Goal: Task Accomplishment & Management: Use online tool/utility

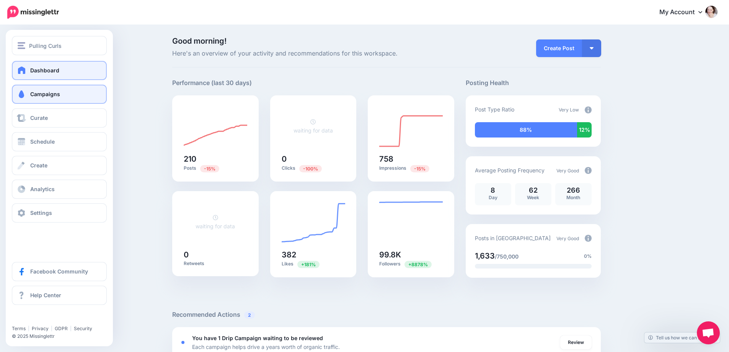
click at [20, 94] on span at bounding box center [21, 94] width 10 height 8
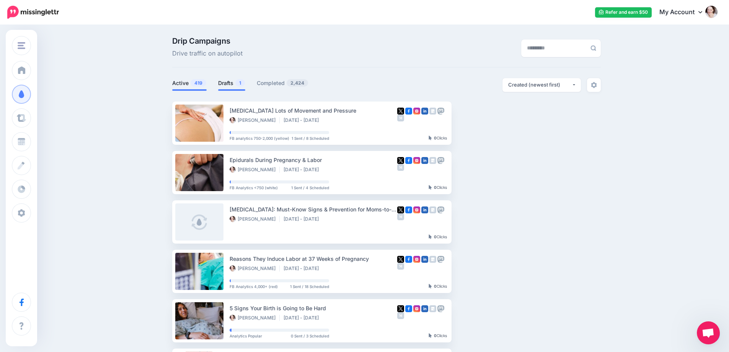
click at [233, 81] on link "Drafts 1" at bounding box center [231, 82] width 27 height 9
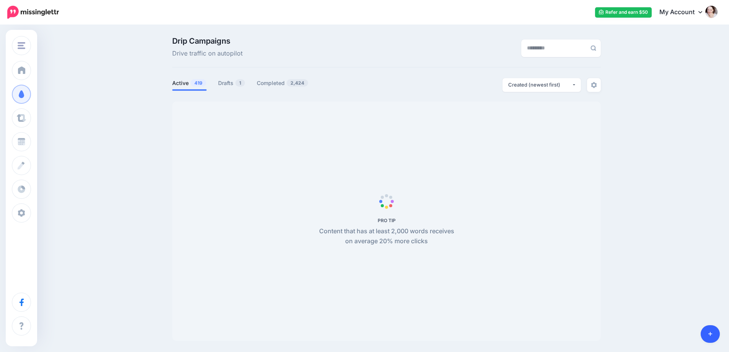
click at [708, 330] on link at bounding box center [710, 334] width 20 height 18
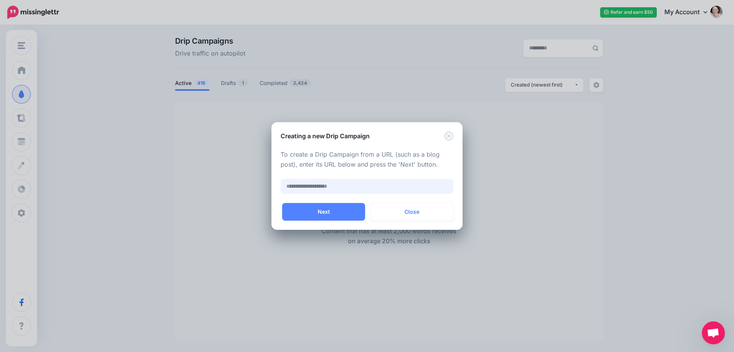
paste input "**********"
type input "**********"
click at [303, 204] on button "Next" at bounding box center [323, 212] width 83 height 18
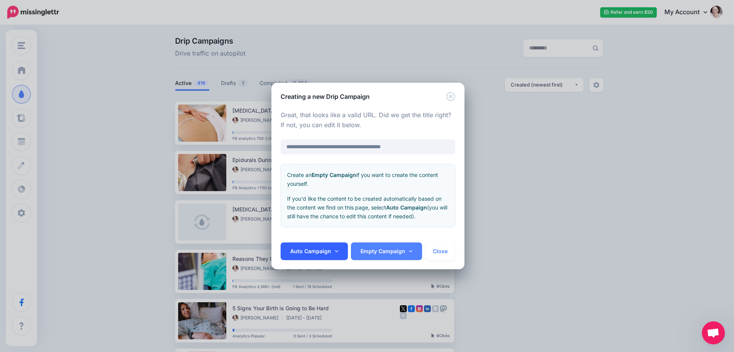
click at [301, 252] on link "Auto Campaign" at bounding box center [314, 251] width 67 height 18
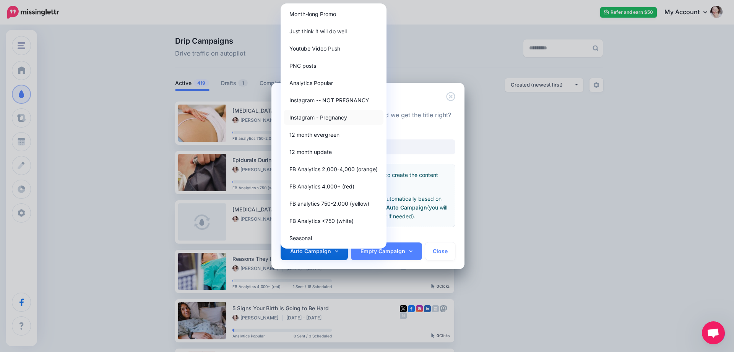
click at [317, 114] on link "Instagram - Pregnancy" at bounding box center [334, 117] width 100 height 15
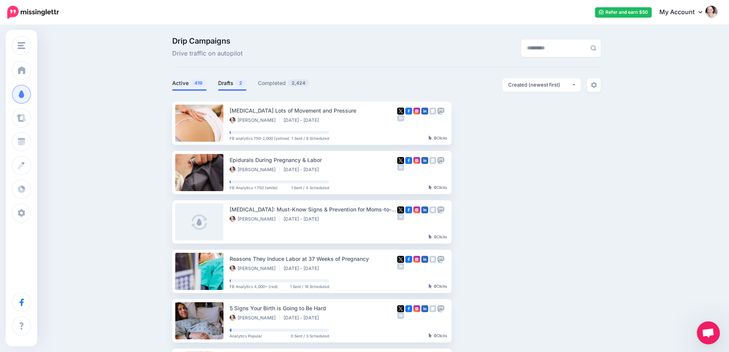
click at [245, 86] on link "Drafts 2" at bounding box center [232, 82] width 28 height 9
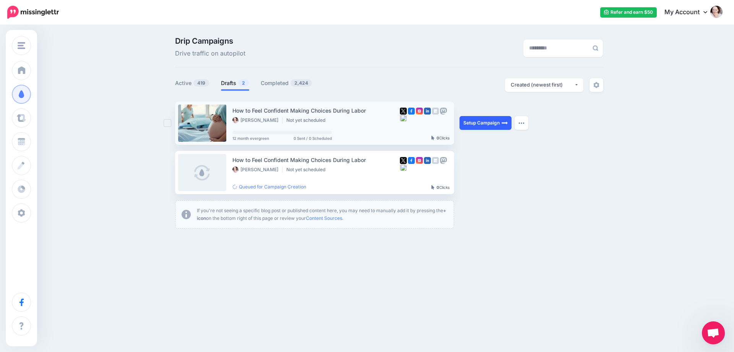
click at [491, 124] on link "Setup Campaign" at bounding box center [486, 123] width 52 height 14
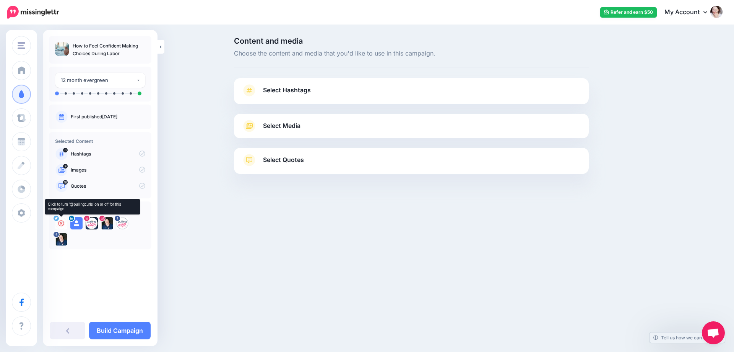
click at [60, 225] on icon at bounding box center [61, 223] width 6 height 6
click at [75, 221] on icon at bounding box center [76, 223] width 6 height 6
click at [91, 221] on icon at bounding box center [92, 223] width 6 height 6
click at [107, 226] on div at bounding box center [107, 223] width 12 height 12
click at [125, 222] on icon at bounding box center [122, 223] width 6 height 6
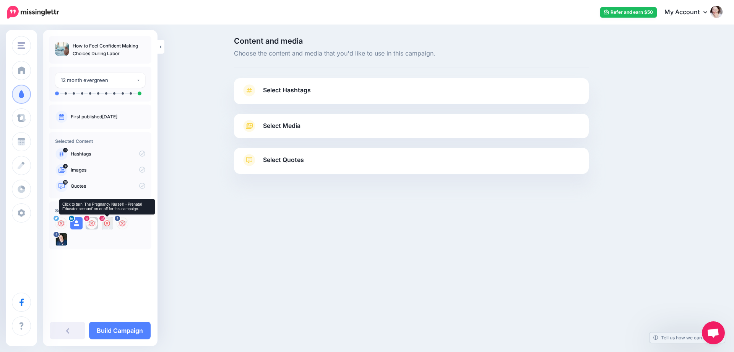
click at [106, 224] on icon at bounding box center [107, 223] width 6 height 6
click at [77, 223] on icon at bounding box center [76, 223] width 6 height 6
click at [324, 98] on link "Select Hashtags" at bounding box center [412, 94] width 340 height 20
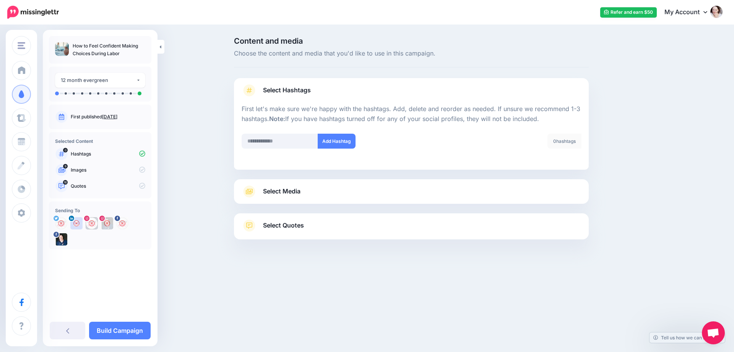
click at [289, 187] on span "Select Media" at bounding box center [281, 191] width 37 height 10
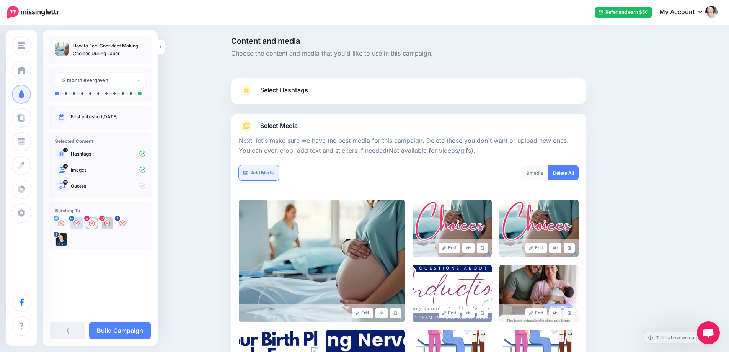
click at [262, 171] on link "Add Media" at bounding box center [259, 172] width 40 height 15
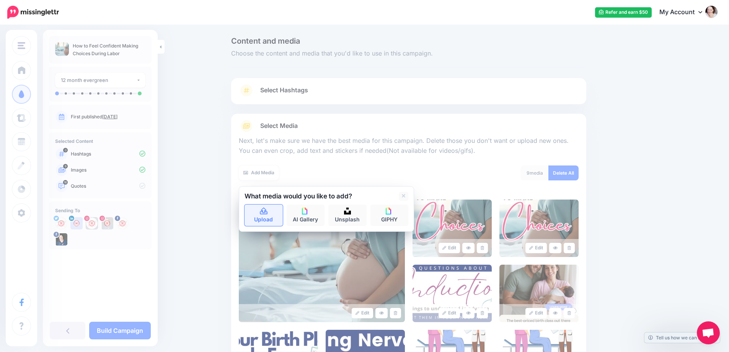
click at [272, 215] on link "Upload" at bounding box center [263, 214] width 38 height 21
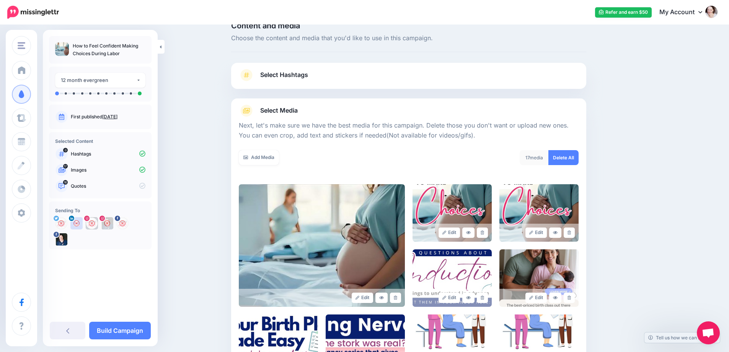
scroll to position [12, 0]
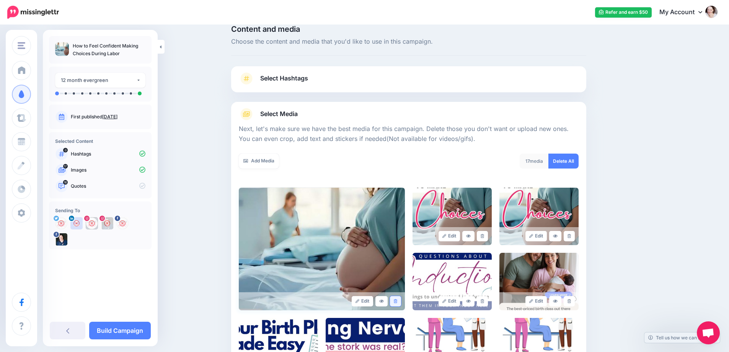
click at [395, 298] on link at bounding box center [395, 301] width 11 height 10
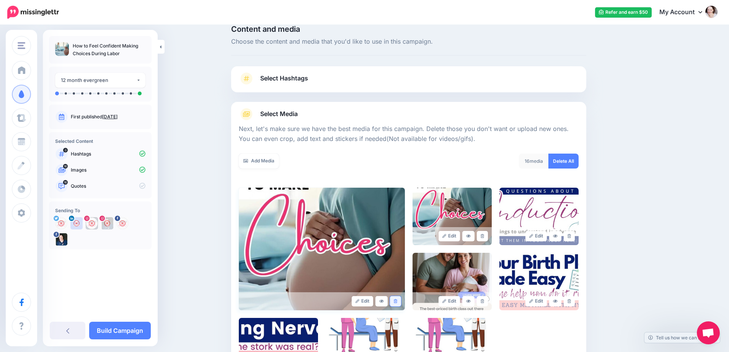
click at [395, 301] on link at bounding box center [395, 301] width 11 height 10
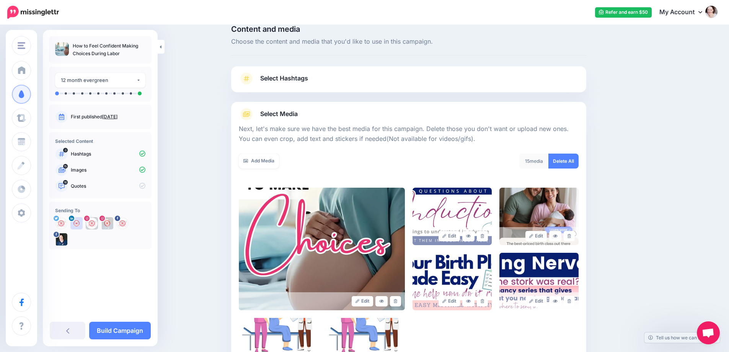
click at [395, 301] on link at bounding box center [395, 301] width 11 height 10
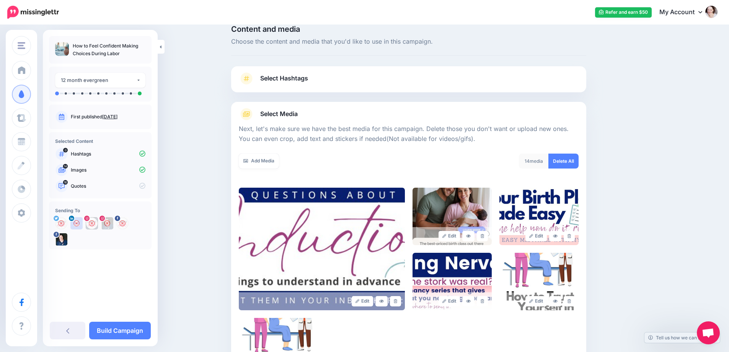
click at [395, 301] on link at bounding box center [395, 301] width 11 height 10
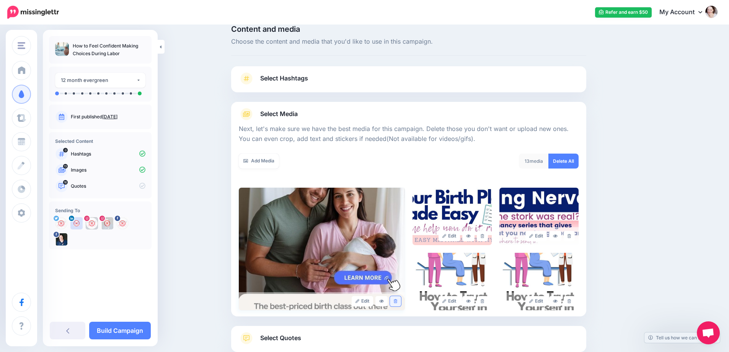
click at [397, 299] on icon at bounding box center [395, 301] width 3 height 4
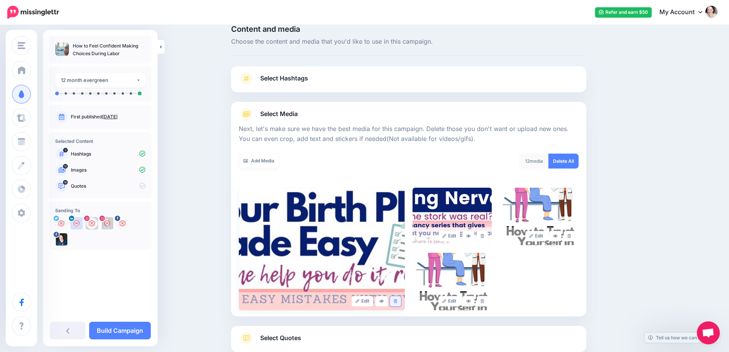
click at [397, 300] on icon at bounding box center [395, 301] width 3 height 4
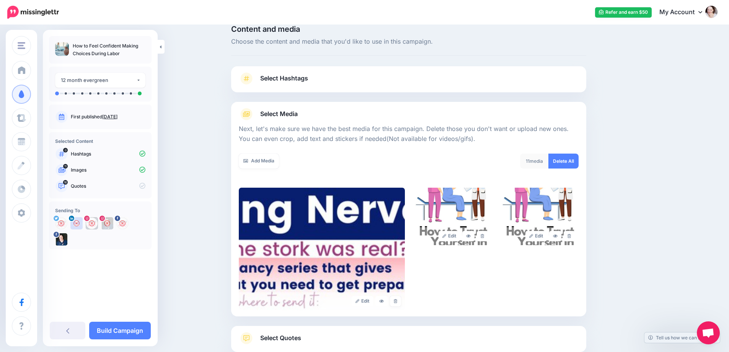
click at [397, 300] on icon at bounding box center [395, 301] width 3 height 4
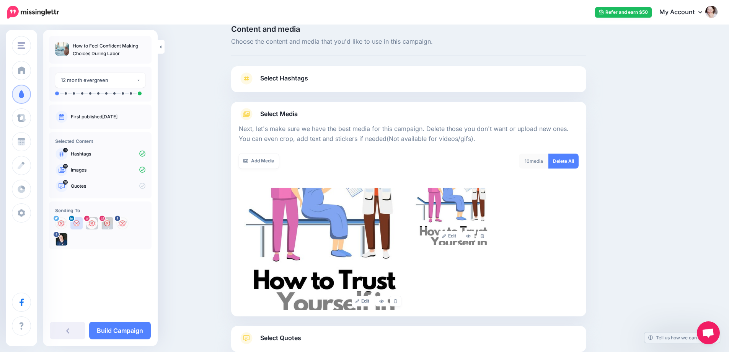
click at [397, 300] on icon at bounding box center [395, 301] width 3 height 4
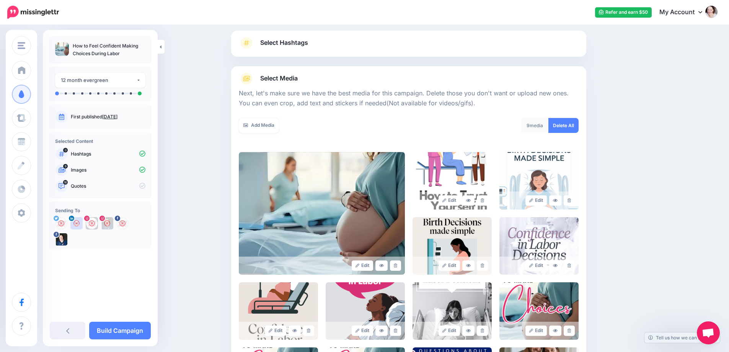
scroll to position [46, 0]
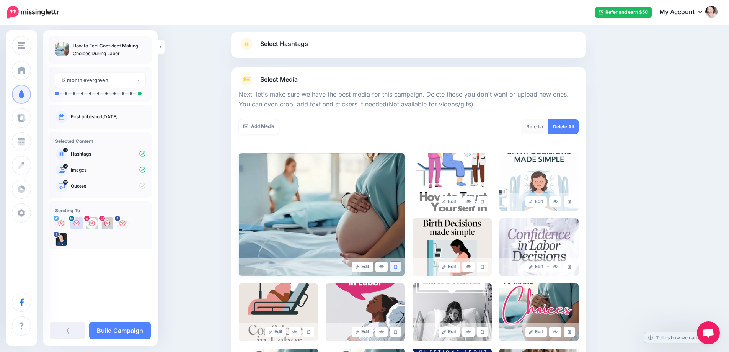
click at [397, 265] on icon at bounding box center [395, 266] width 3 height 4
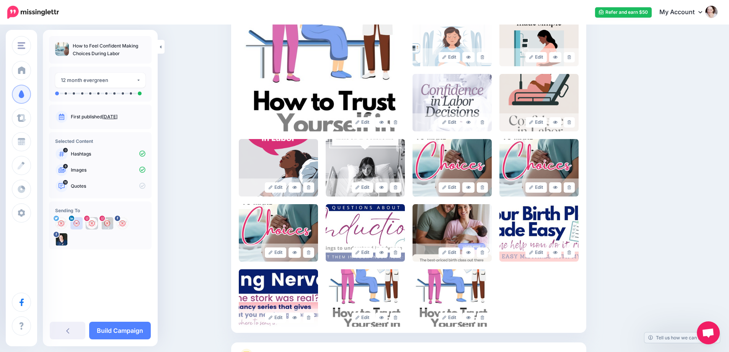
scroll to position [199, 0]
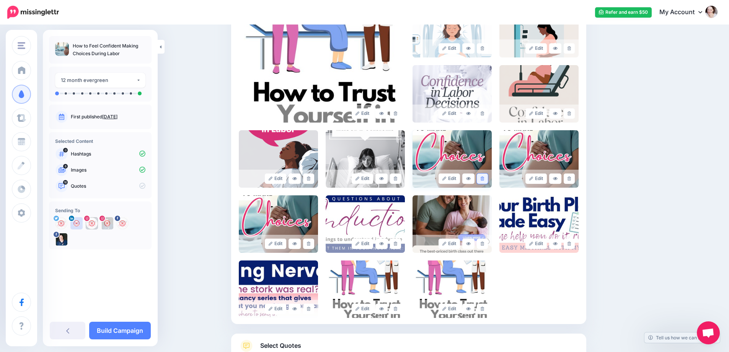
click at [484, 180] on icon at bounding box center [481, 178] width 3 height 4
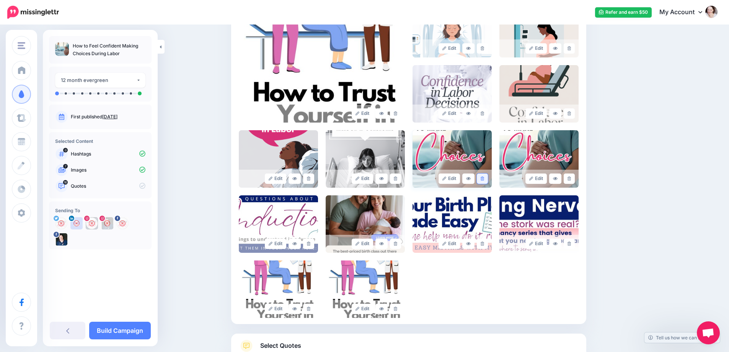
click at [484, 179] on icon at bounding box center [481, 178] width 3 height 4
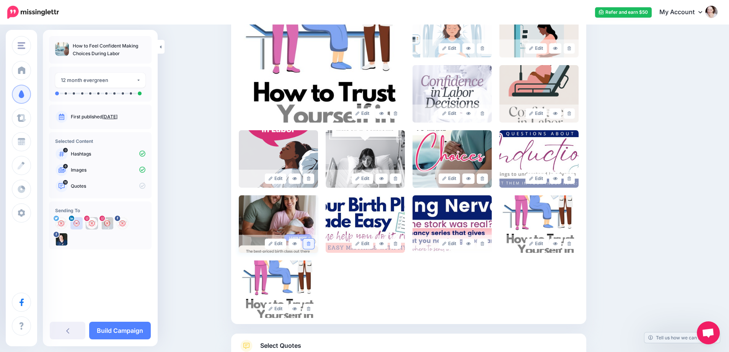
click at [309, 242] on link at bounding box center [308, 243] width 11 height 10
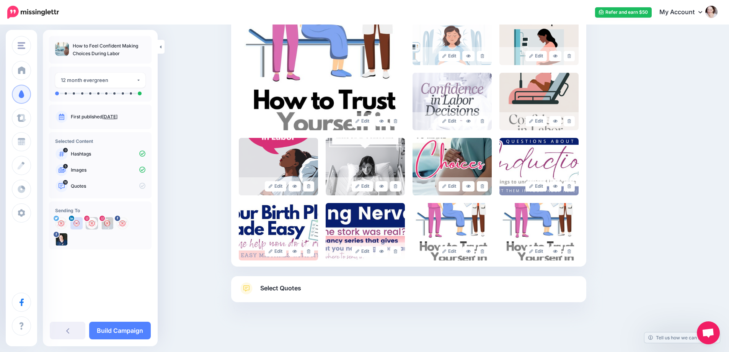
scroll to position [192, 0]
click at [313, 253] on link at bounding box center [308, 251] width 11 height 10
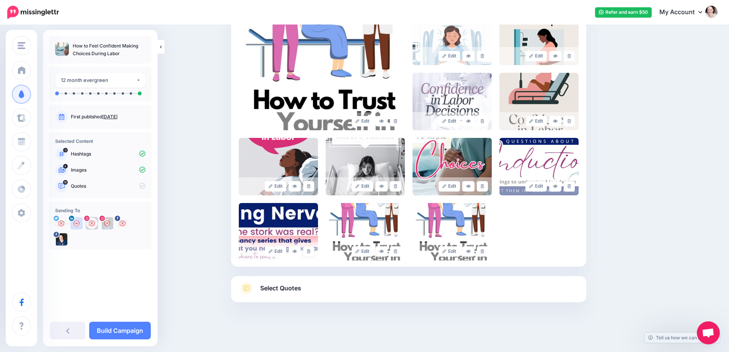
click at [313, 253] on link at bounding box center [308, 251] width 11 height 10
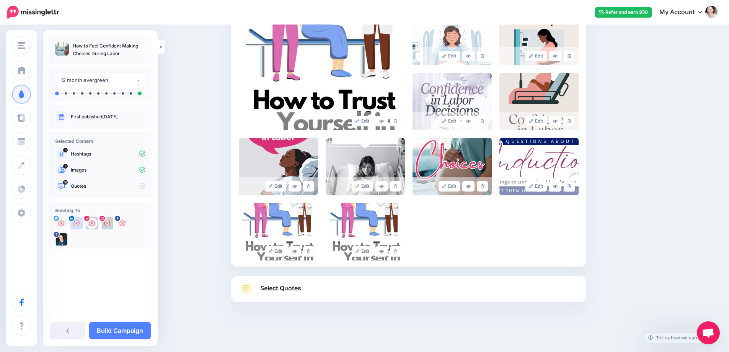
click at [313, 253] on link at bounding box center [308, 251] width 11 height 10
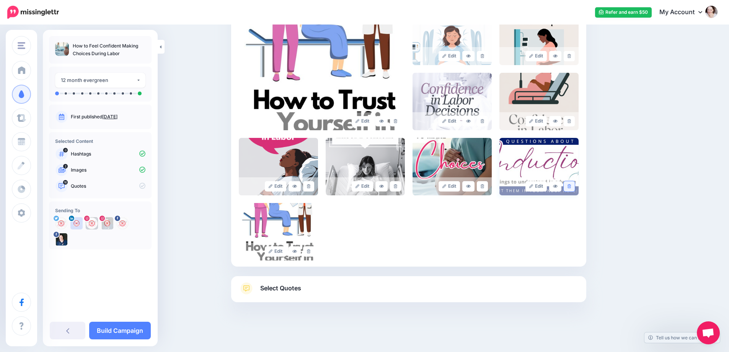
click at [575, 189] on link at bounding box center [568, 186] width 11 height 10
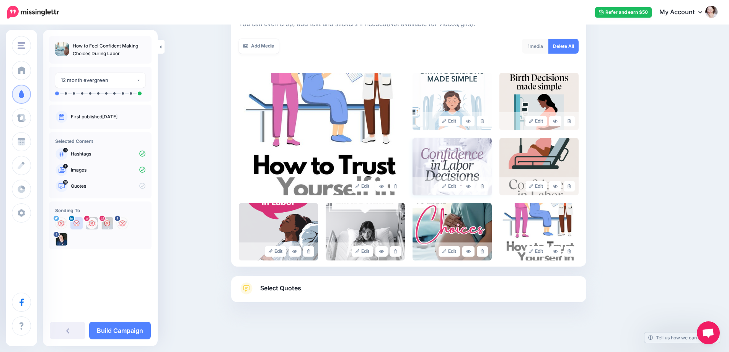
scroll to position [127, 0]
click at [468, 253] on link at bounding box center [468, 251] width 12 height 10
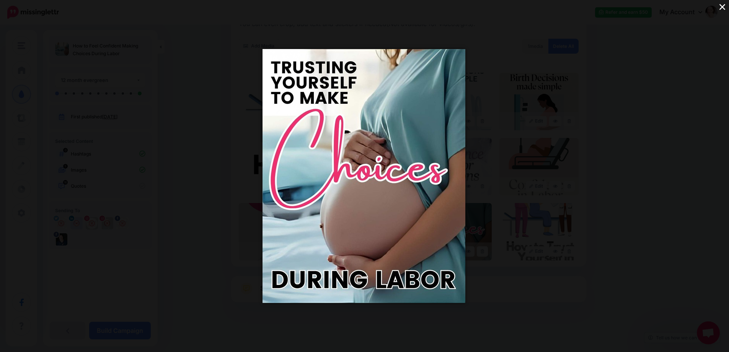
click at [543, 177] on div "×" at bounding box center [364, 176] width 729 height 352
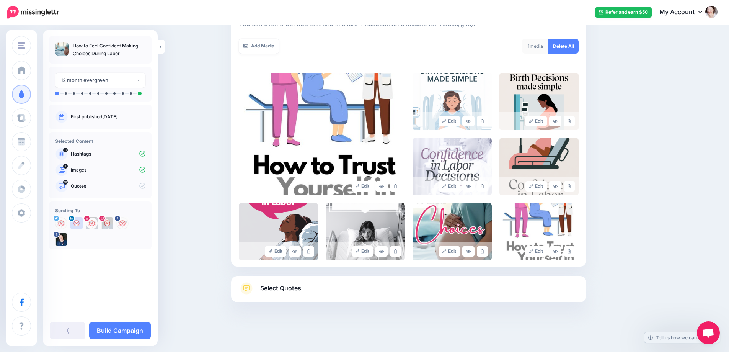
click at [304, 285] on link "Select Quotes" at bounding box center [409, 292] width 340 height 20
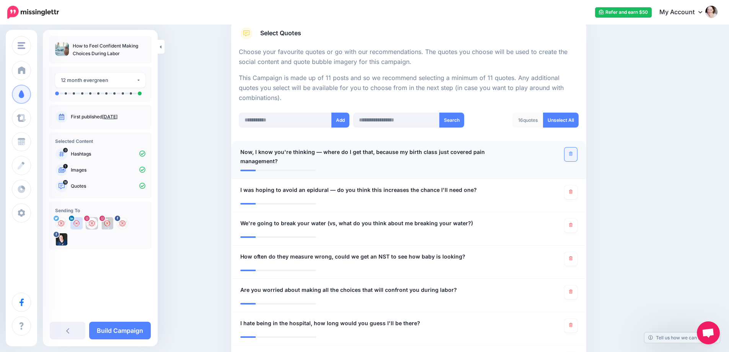
click at [572, 155] on icon at bounding box center [570, 153] width 3 height 4
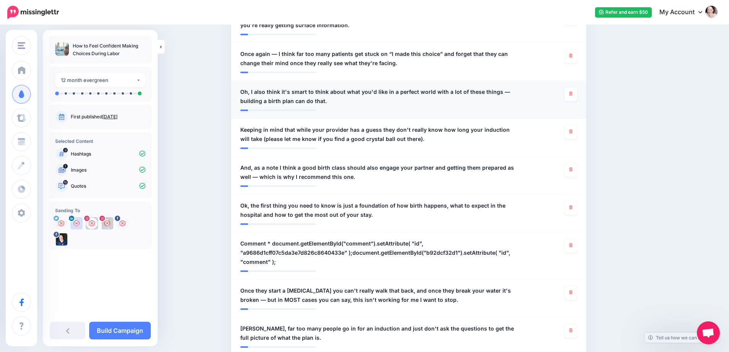
scroll to position [509, 0]
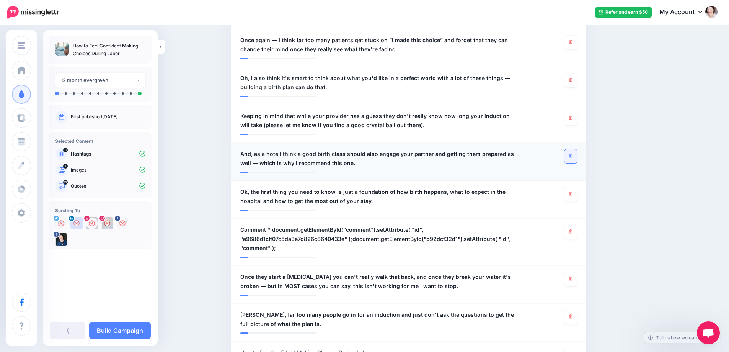
click at [574, 158] on link at bounding box center [570, 156] width 13 height 14
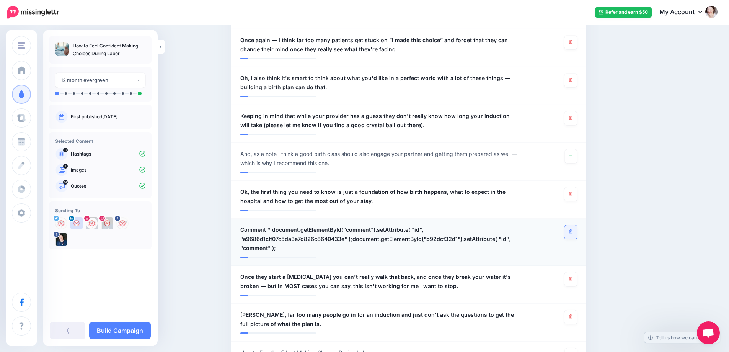
click at [571, 230] on link at bounding box center [570, 232] width 13 height 14
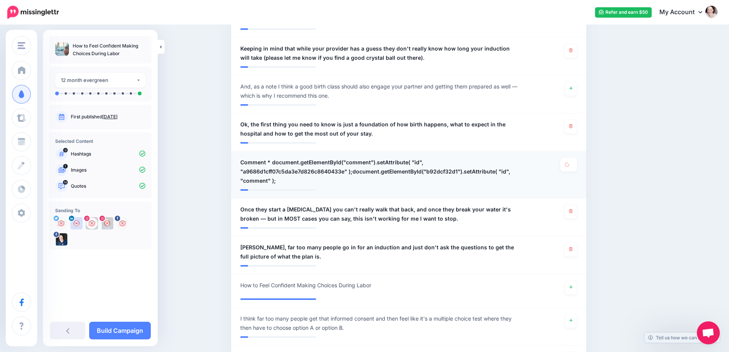
scroll to position [586, 0]
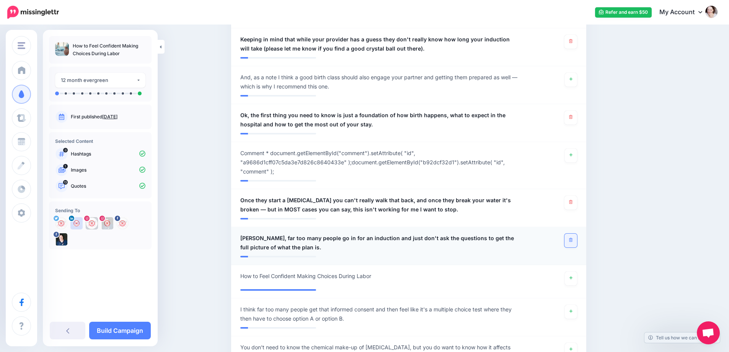
click at [570, 239] on link at bounding box center [570, 240] width 13 height 14
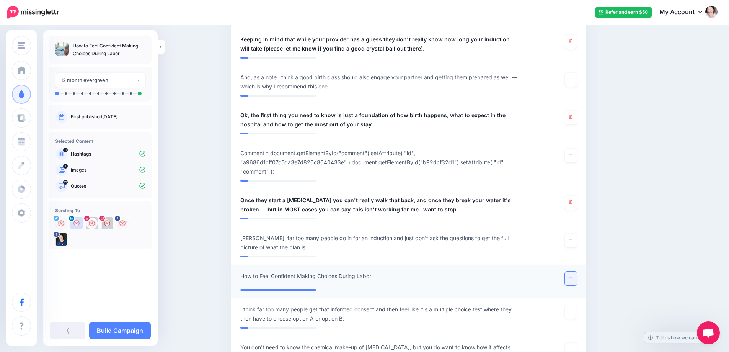
click at [576, 278] on link at bounding box center [571, 278] width 12 height 14
click at [103, 331] on link "Build Campaign" at bounding box center [120, 330] width 62 height 18
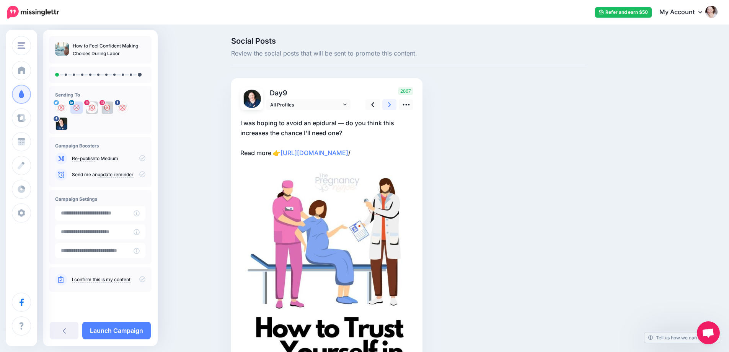
click at [391, 106] on icon at bounding box center [389, 105] width 3 height 8
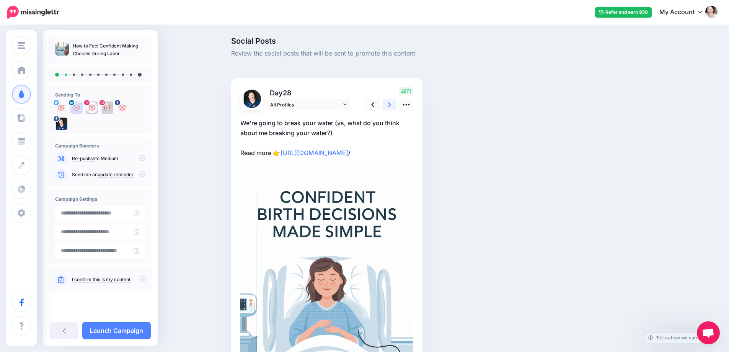
click at [391, 106] on icon at bounding box center [389, 104] width 3 height 5
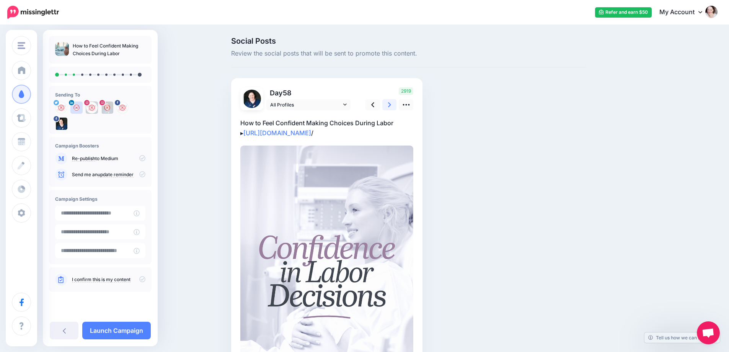
click at [391, 106] on icon at bounding box center [389, 104] width 3 height 5
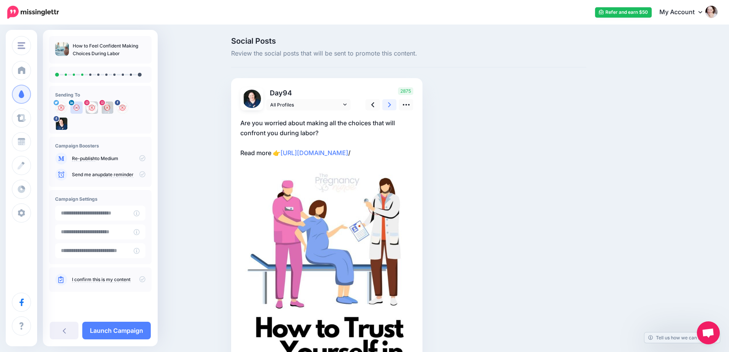
click at [391, 106] on icon at bounding box center [389, 105] width 3 height 8
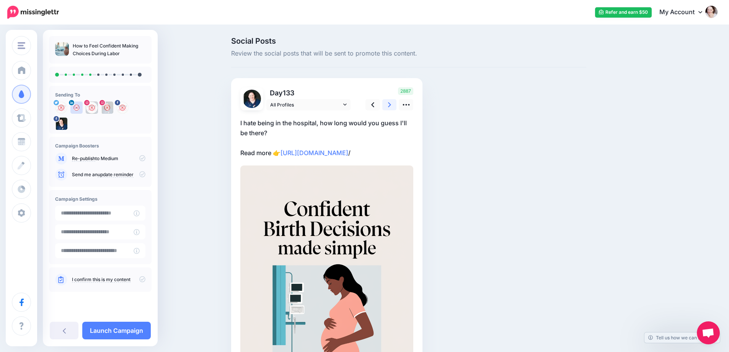
click at [395, 105] on link at bounding box center [389, 104] width 15 height 11
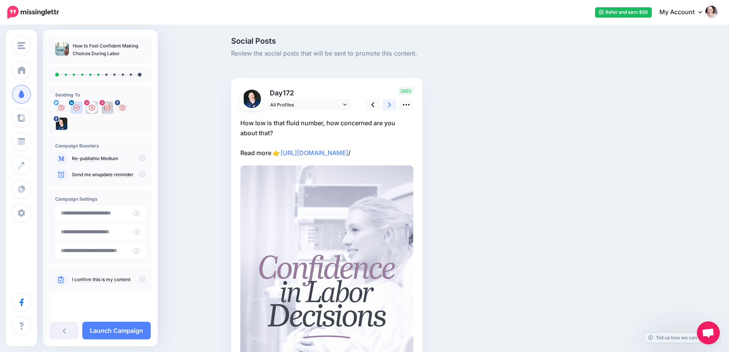
click at [395, 105] on link at bounding box center [389, 104] width 15 height 11
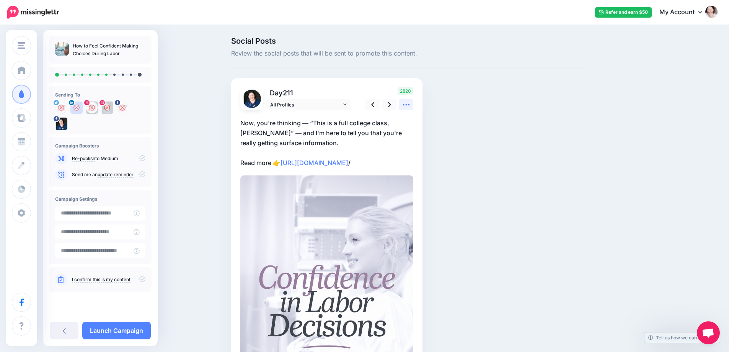
click at [409, 105] on icon at bounding box center [405, 105] width 7 height 2
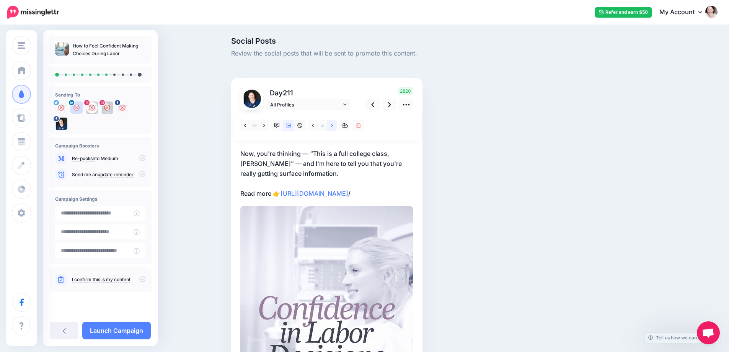
click at [337, 125] on link at bounding box center [332, 125] width 10 height 11
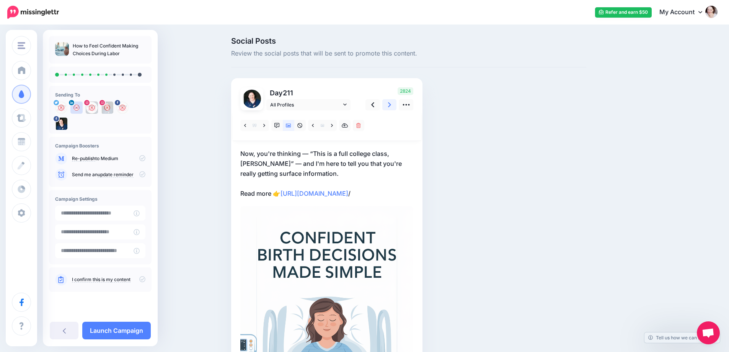
click at [391, 104] on icon at bounding box center [389, 104] width 3 height 5
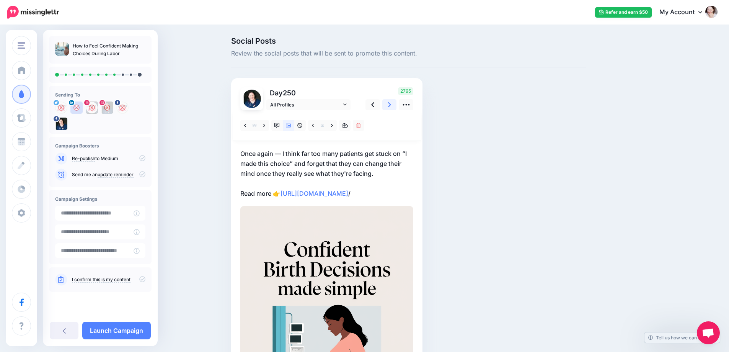
click at [391, 104] on icon at bounding box center [389, 104] width 3 height 5
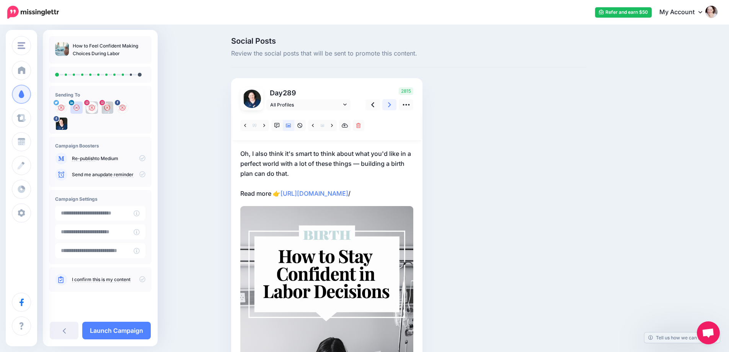
click at [391, 104] on icon at bounding box center [389, 104] width 3 height 5
click at [391, 103] on icon at bounding box center [389, 104] width 3 height 5
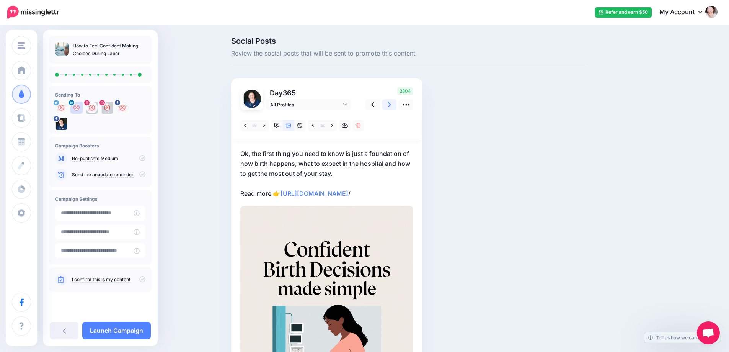
click at [391, 104] on icon at bounding box center [389, 104] width 3 height 5
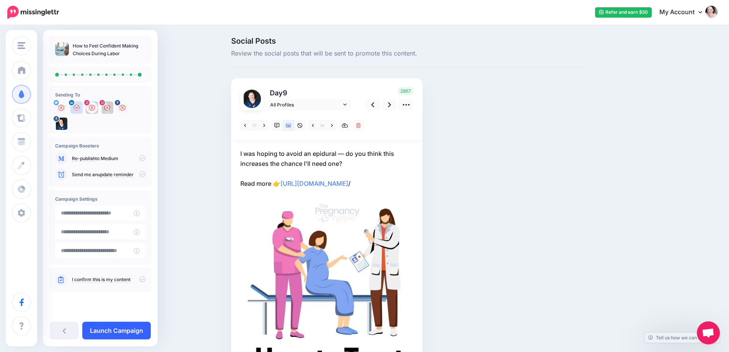
click at [120, 334] on link "Launch Campaign" at bounding box center [116, 330] width 68 height 18
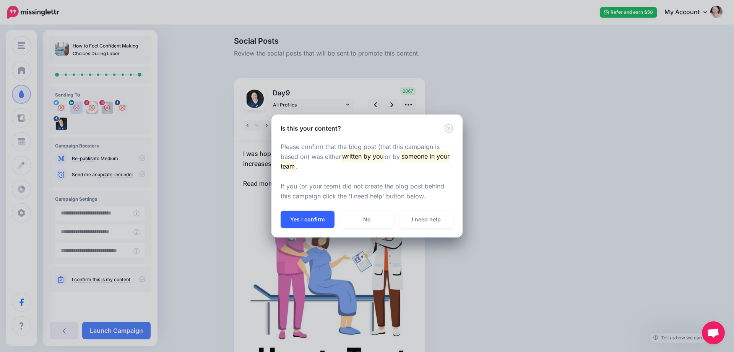
click at [292, 218] on button "Yes I confirm" at bounding box center [308, 219] width 54 height 18
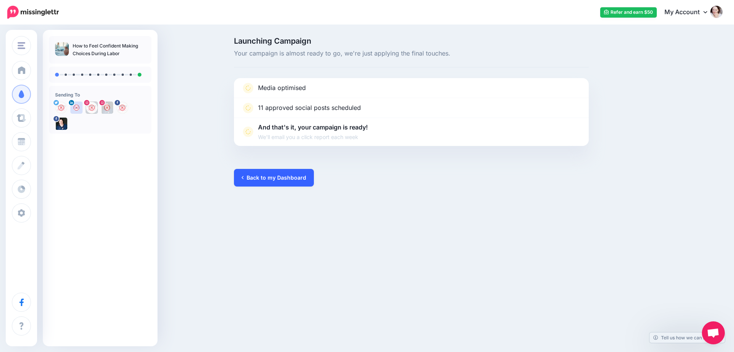
click at [258, 173] on link "Back to my Dashboard" at bounding box center [274, 178] width 80 height 18
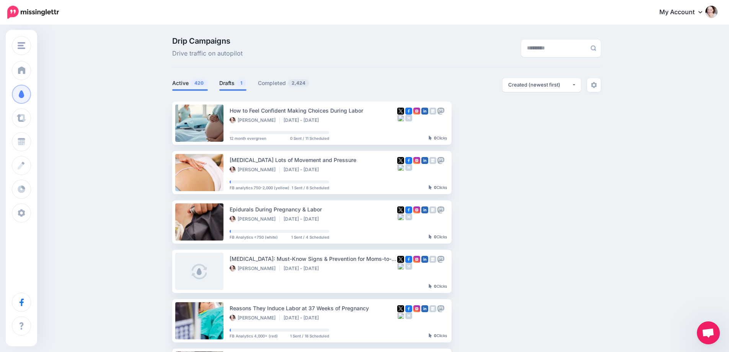
click at [237, 83] on link "Drafts 1" at bounding box center [232, 82] width 27 height 9
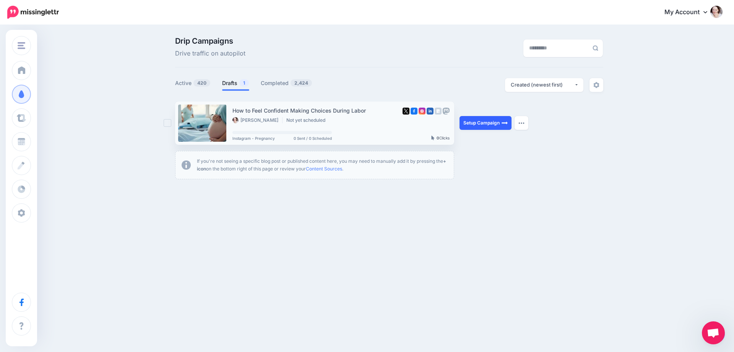
click at [482, 120] on link "Setup Campaign" at bounding box center [486, 123] width 52 height 14
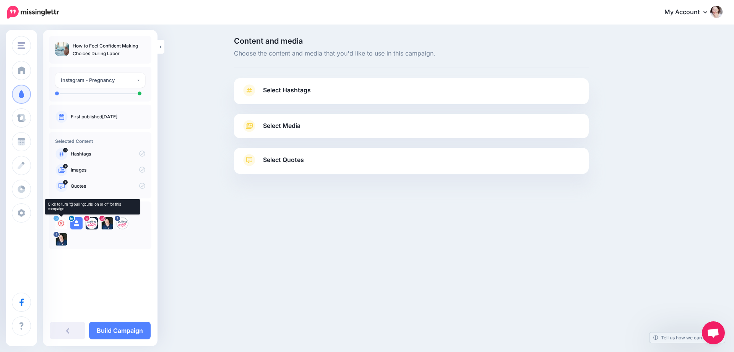
click at [61, 223] on icon at bounding box center [61, 223] width 6 height 6
click at [75, 223] on icon at bounding box center [76, 223] width 6 height 6
click at [92, 223] on icon at bounding box center [92, 223] width 6 height 6
click at [124, 224] on icon at bounding box center [122, 223] width 6 height 6
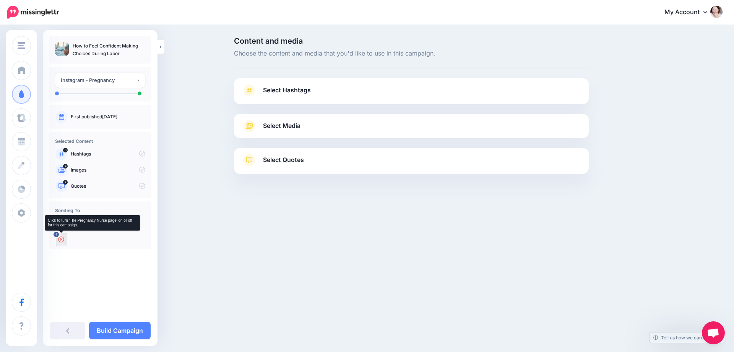
click at [59, 241] on icon at bounding box center [61, 239] width 6 height 6
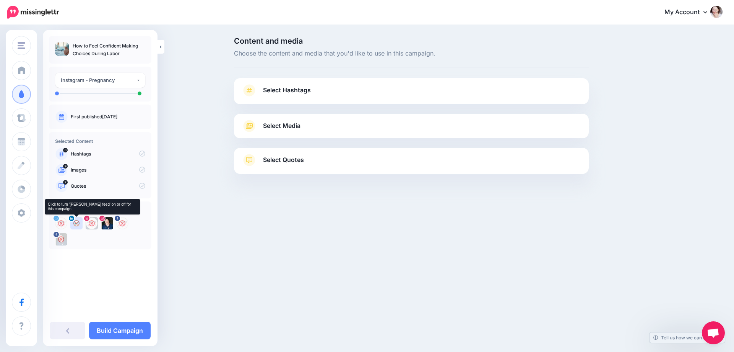
click at [76, 221] on img at bounding box center [76, 223] width 12 height 12
click at [352, 88] on link "Select Hashtags" at bounding box center [412, 94] width 340 height 20
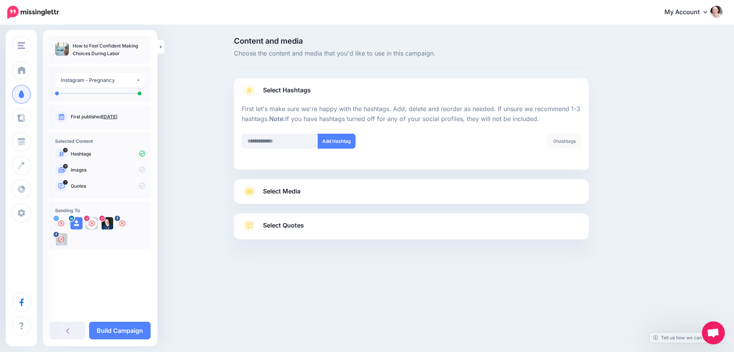
click at [343, 191] on link "Select Media" at bounding box center [412, 191] width 340 height 12
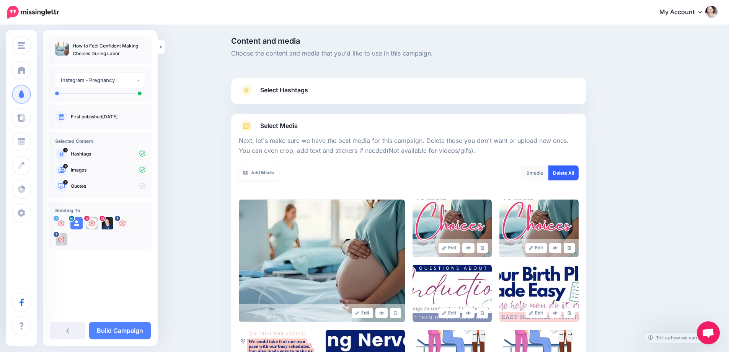
click at [555, 171] on link "Delete All" at bounding box center [563, 172] width 30 height 15
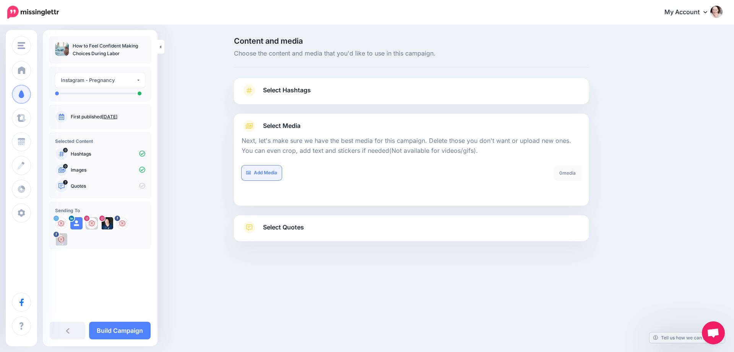
click at [266, 165] on link "Add Media" at bounding box center [262, 172] width 40 height 15
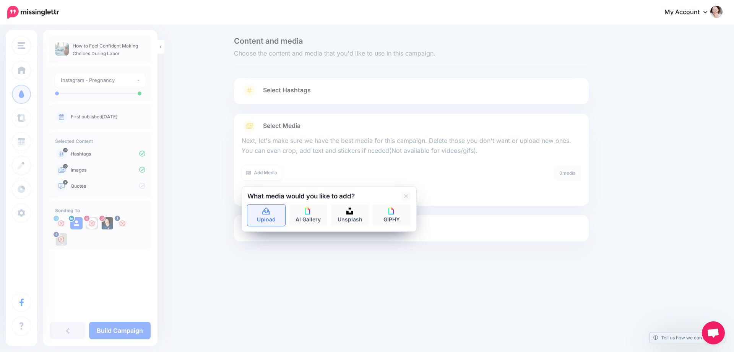
click at [262, 214] on icon at bounding box center [266, 211] width 9 height 7
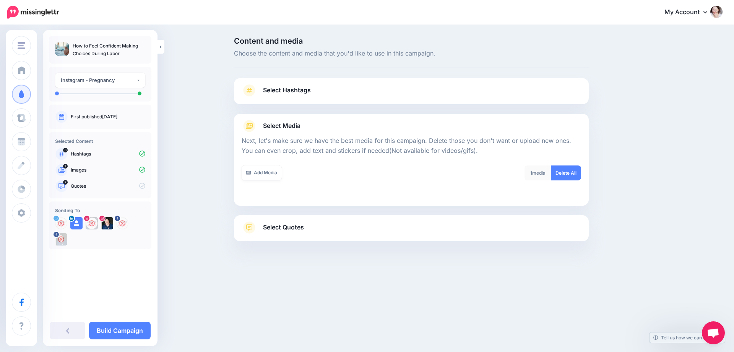
click at [297, 231] on div "Select Hashtags First let's make sure we're happy with the hashtags. Add, delet…" at bounding box center [411, 159] width 355 height 163
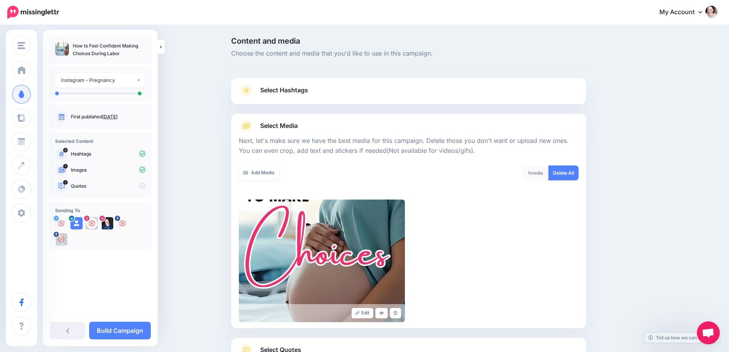
scroll to position [62, 0]
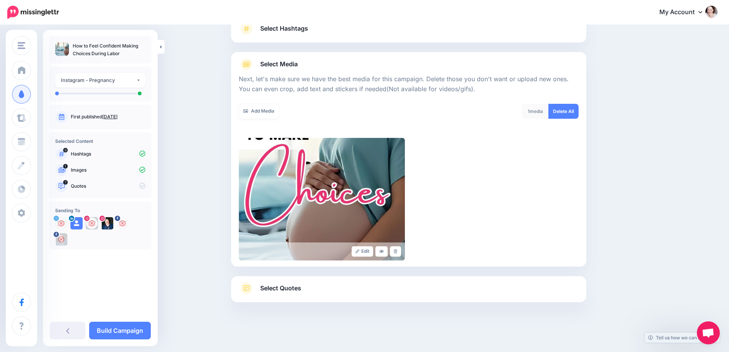
click at [267, 285] on span "Select Quotes" at bounding box center [280, 288] width 41 height 10
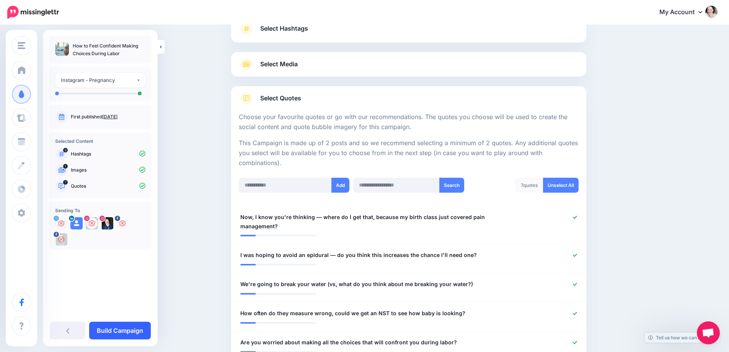
click at [127, 338] on link "Build Campaign" at bounding box center [120, 330] width 62 height 18
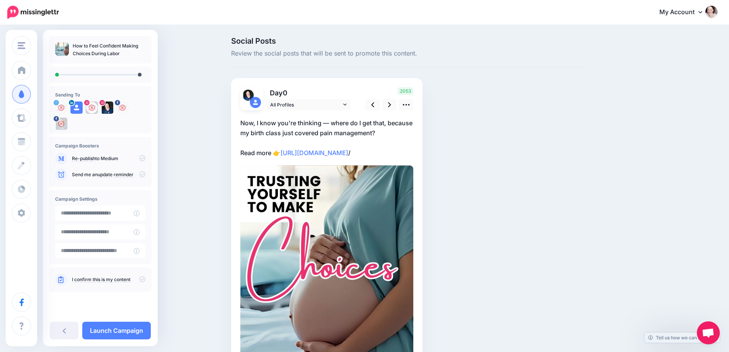
click at [339, 126] on p "Now, I know you're thinking — where do I get that, because my birth class just …" at bounding box center [326, 138] width 173 height 40
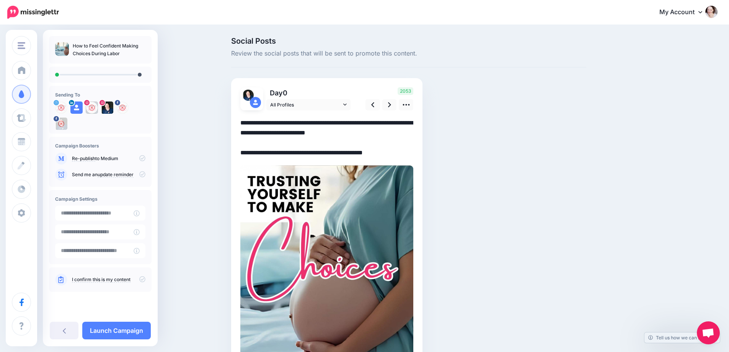
click at [339, 126] on textarea "**********" at bounding box center [326, 138] width 173 height 40
paste textarea "**********"
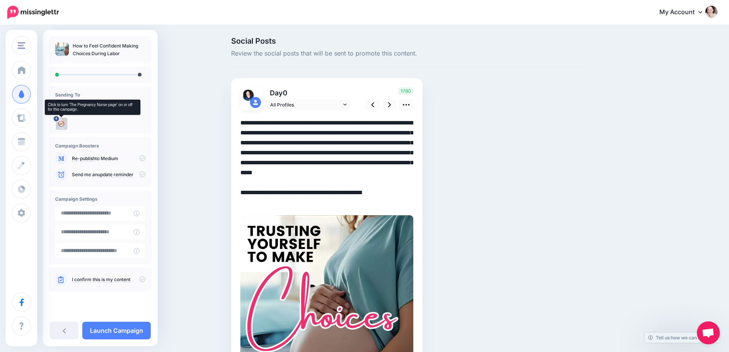
click at [64, 123] on img at bounding box center [61, 123] width 12 height 12
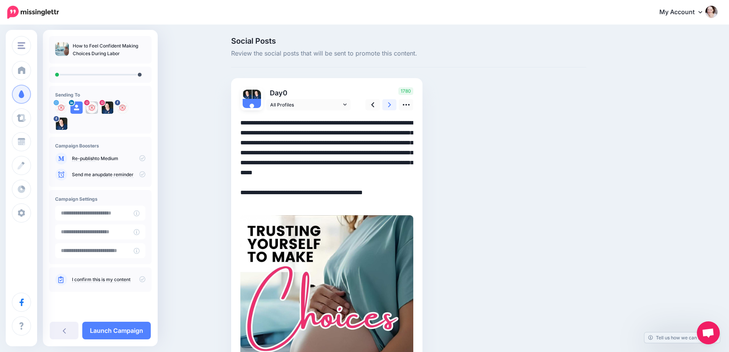
click at [389, 104] on link at bounding box center [389, 104] width 15 height 11
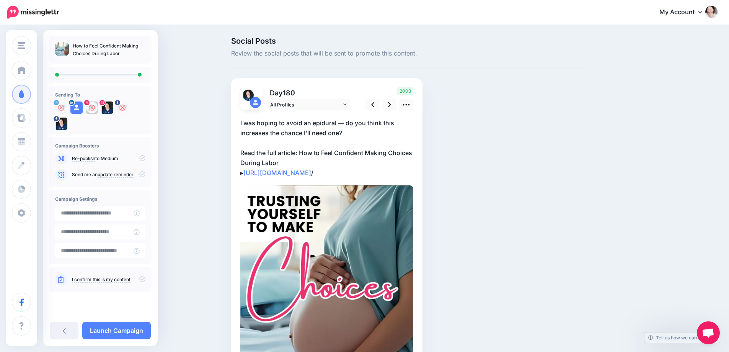
click at [267, 131] on p "I was hoping to avoid an epidural — do you think this increases the chance I'll…" at bounding box center [326, 148] width 173 height 60
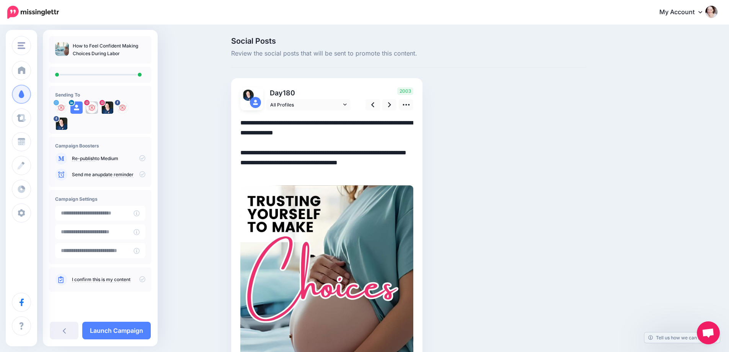
click at [272, 126] on textarea "**********" at bounding box center [326, 148] width 173 height 60
paste textarea "**********"
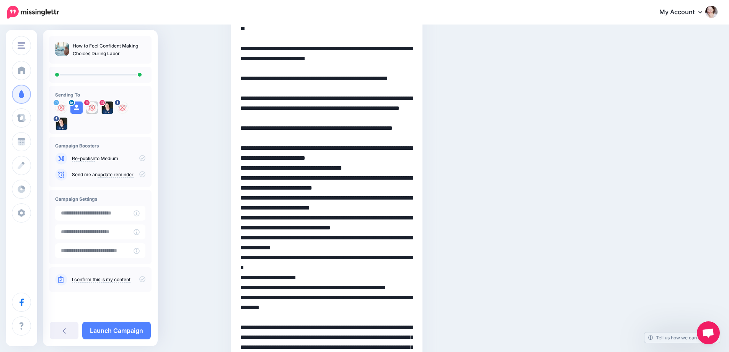
scroll to position [127, 0]
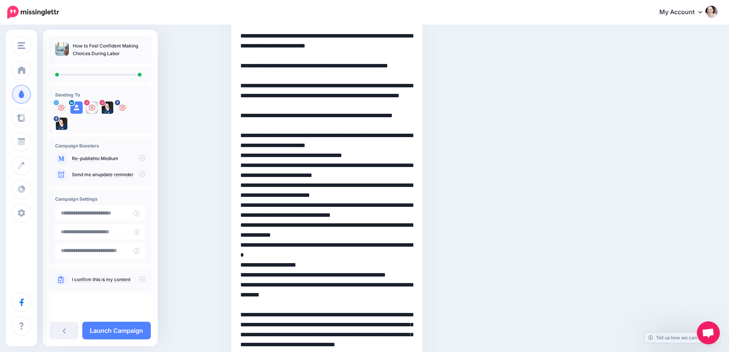
click at [244, 163] on textarea at bounding box center [326, 224] width 173 height 467
paste textarea "**"
click at [243, 183] on textarea at bounding box center [326, 224] width 173 height 467
paste textarea "**"
click at [251, 163] on textarea at bounding box center [326, 224] width 173 height 467
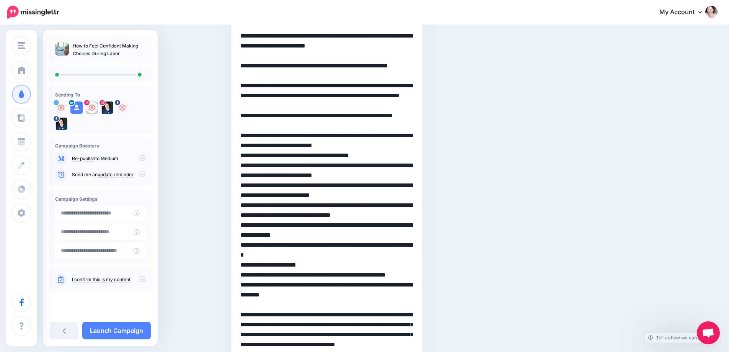
drag, startPoint x: 251, startPoint y: 166, endPoint x: 239, endPoint y: 166, distance: 11.1
click at [239, 166] on div "Day 180 All Profiles /" at bounding box center [326, 321] width 191 height 740
click at [244, 213] on textarea at bounding box center [326, 224] width 173 height 467
paste textarea "***"
click at [245, 233] on textarea at bounding box center [326, 224] width 173 height 467
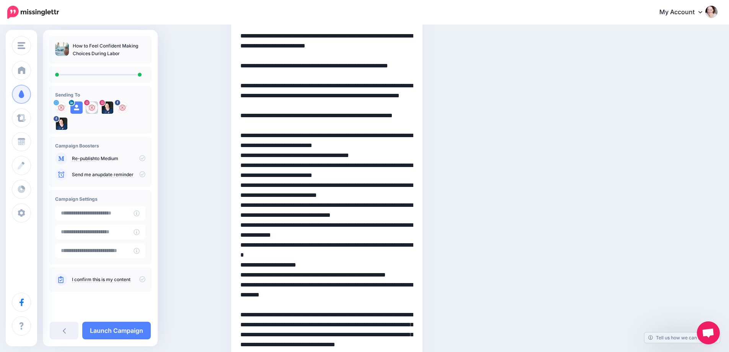
paste textarea "***"
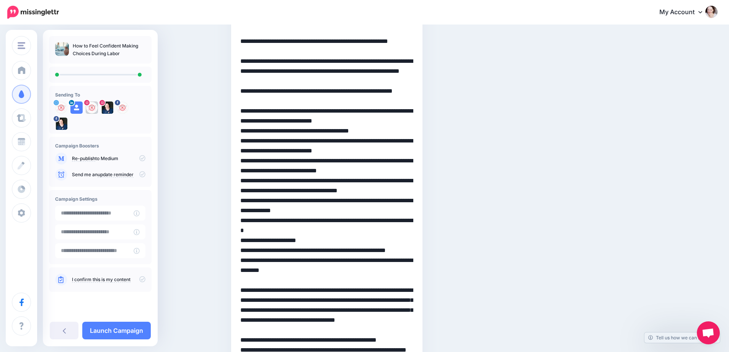
scroll to position [165, 0]
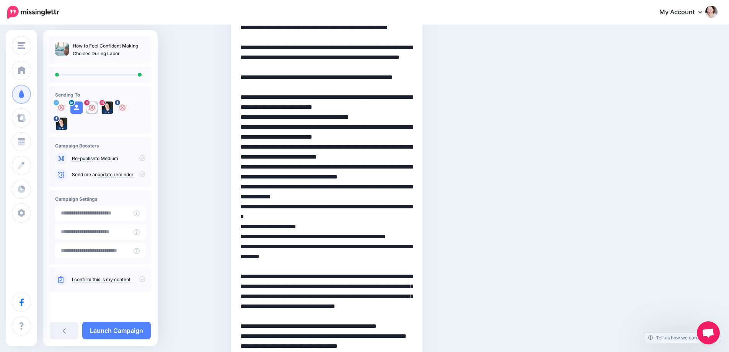
click at [244, 225] on textarea at bounding box center [326, 186] width 173 height 467
paste textarea "***"
click at [244, 247] on textarea at bounding box center [326, 186] width 173 height 467
paste textarea "***"
click at [244, 268] on textarea at bounding box center [326, 186] width 173 height 467
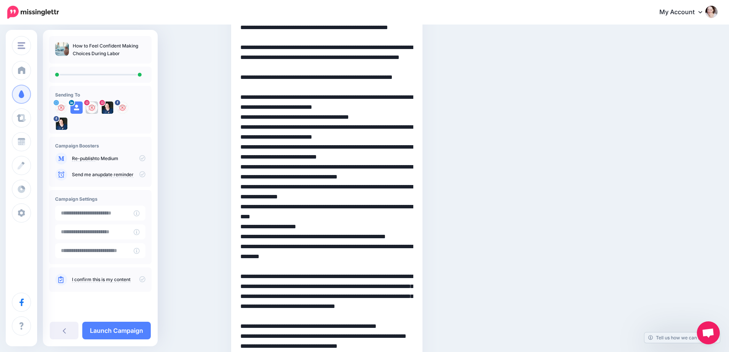
paste textarea "***"
click at [245, 275] on textarea at bounding box center [326, 186] width 173 height 467
paste textarea "***"
click at [243, 295] on textarea at bounding box center [326, 186] width 173 height 467
paste textarea "***"
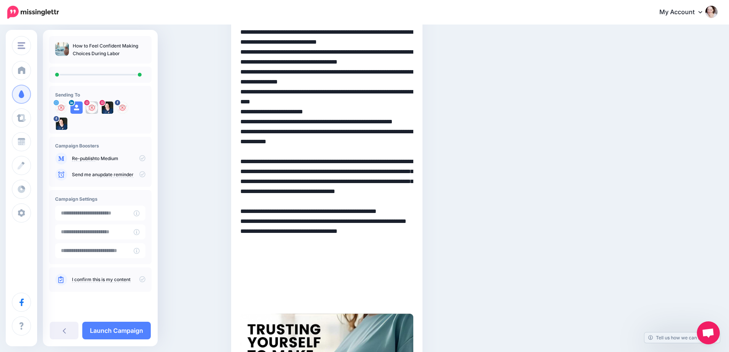
scroll to position [318, 0]
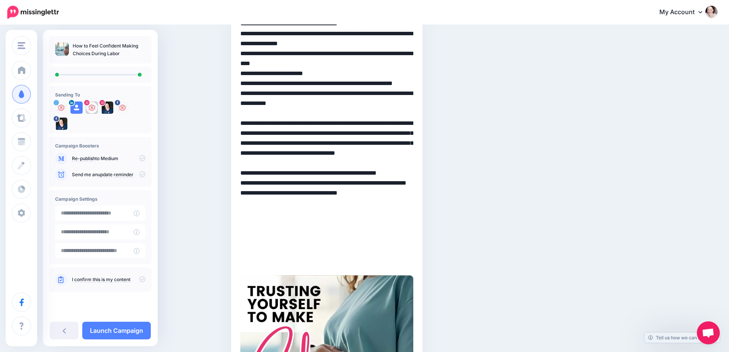
click at [385, 249] on textarea at bounding box center [326, 33] width 173 height 467
click at [243, 242] on div "Day 180 All Profiles /" at bounding box center [326, 130] width 191 height 740
click at [245, 242] on textarea at bounding box center [326, 33] width 173 height 467
click at [243, 242] on textarea at bounding box center [326, 33] width 173 height 467
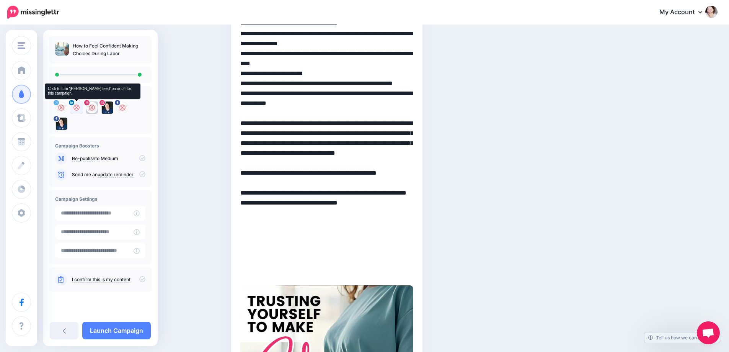
type textarea "**********"
click at [74, 107] on icon at bounding box center [76, 107] width 6 height 6
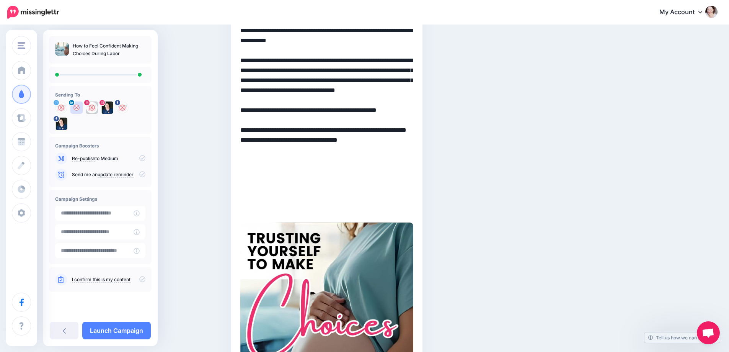
scroll to position [383, 0]
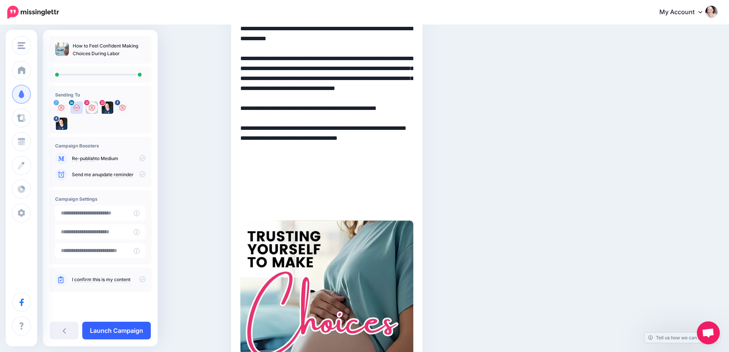
click at [126, 334] on link "Launch Campaign" at bounding box center [116, 330] width 68 height 18
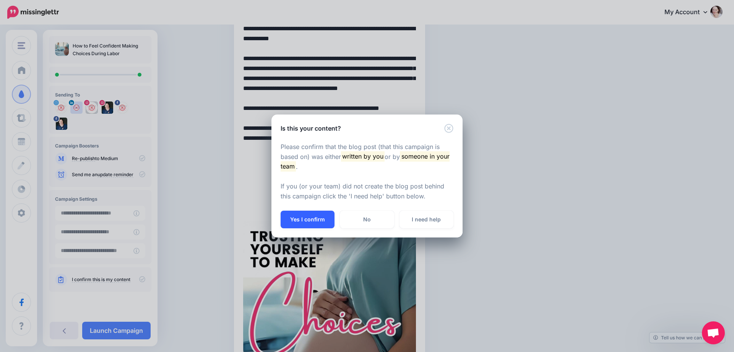
click at [308, 218] on button "Yes I confirm" at bounding box center [308, 219] width 54 height 18
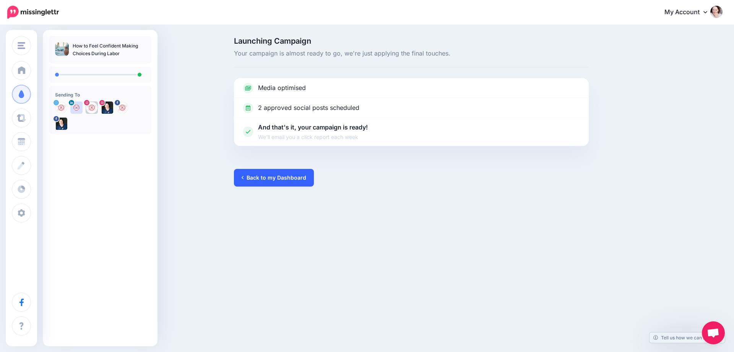
click at [274, 169] on link "Back to my Dashboard" at bounding box center [274, 178] width 80 height 18
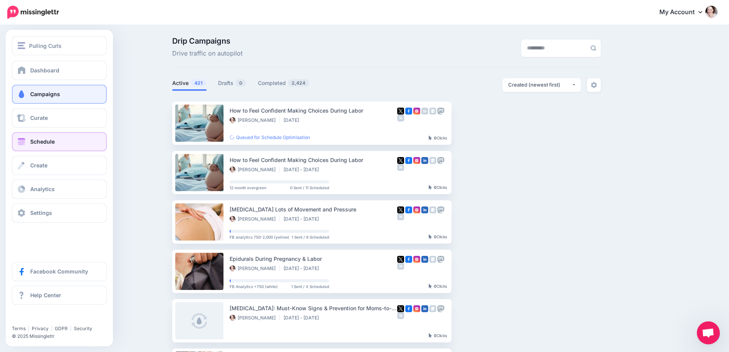
click at [25, 142] on span at bounding box center [21, 142] width 10 height 8
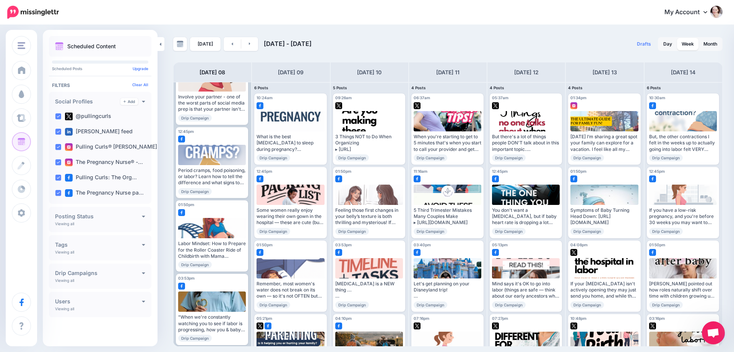
scroll to position [190, 0]
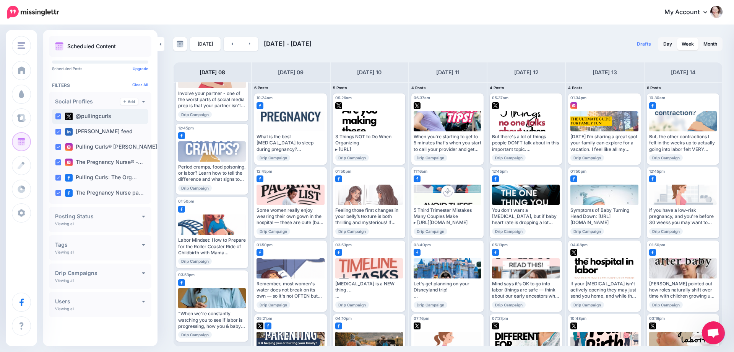
click at [56, 115] on ins at bounding box center [58, 116] width 6 height 6
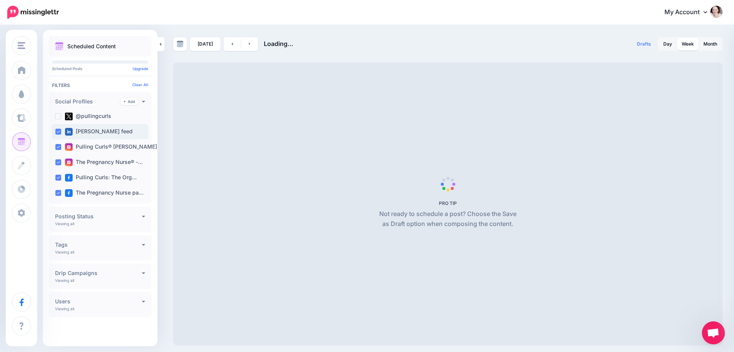
click at [57, 133] on ins at bounding box center [58, 132] width 6 height 6
click at [57, 148] on ins at bounding box center [58, 147] width 6 height 6
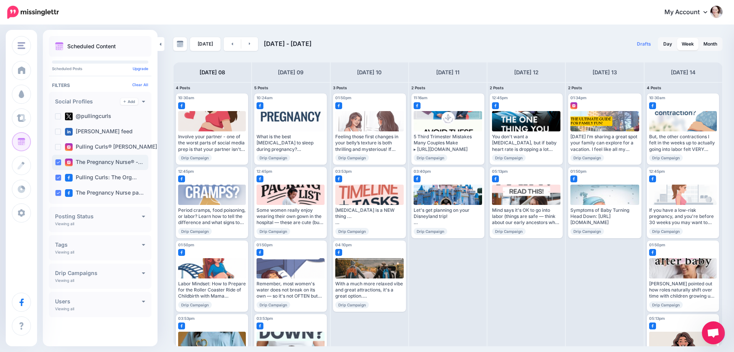
click at [56, 160] on ins at bounding box center [58, 162] width 6 height 6
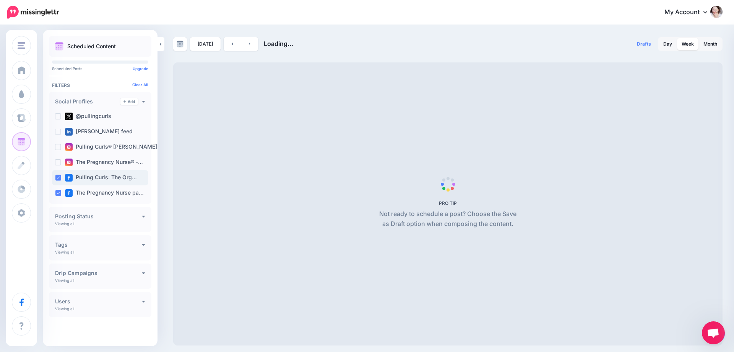
click at [59, 175] on ins at bounding box center [58, 177] width 6 height 6
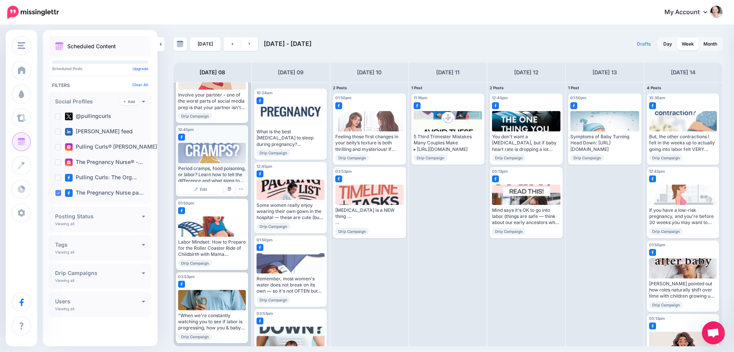
scroll to position [43, 0]
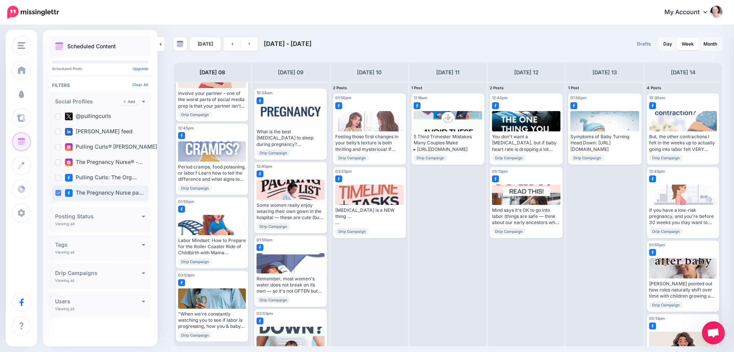
click at [59, 192] on ins at bounding box center [58, 193] width 6 height 6
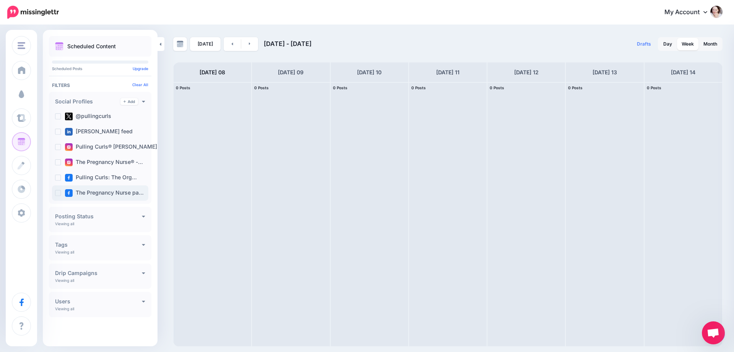
click at [59, 192] on ins at bounding box center [58, 193] width 6 height 6
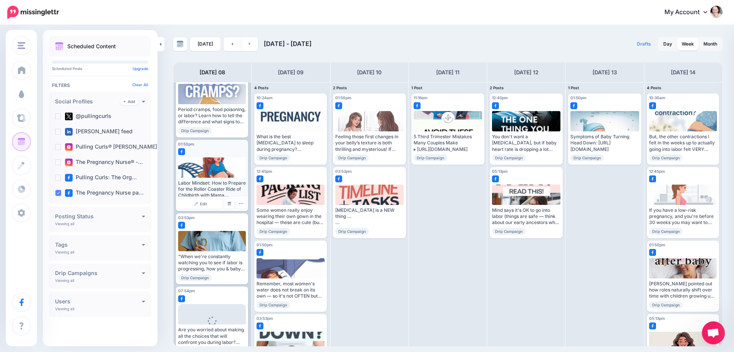
scroll to position [117, 0]
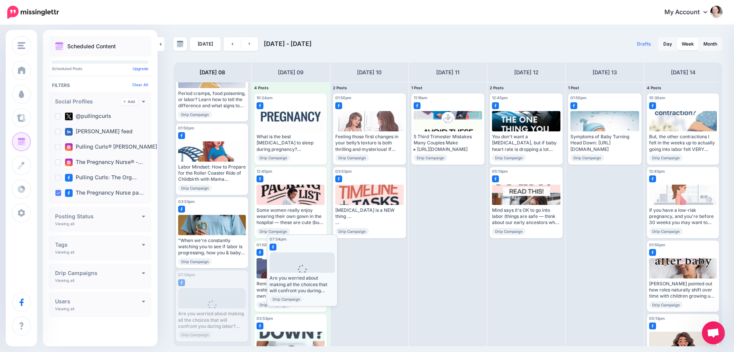
drag, startPoint x: 200, startPoint y: 295, endPoint x: 291, endPoint y: 259, distance: 97.9
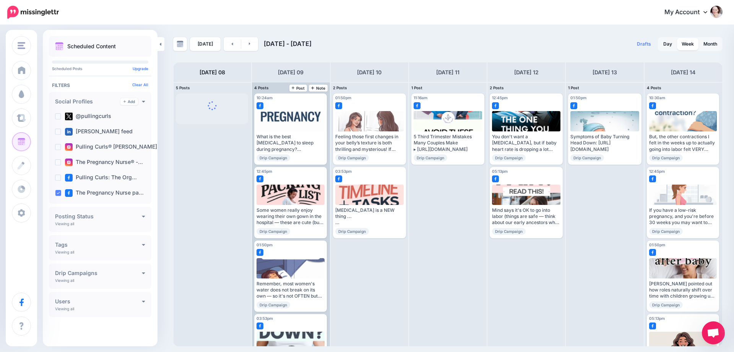
scroll to position [0, 0]
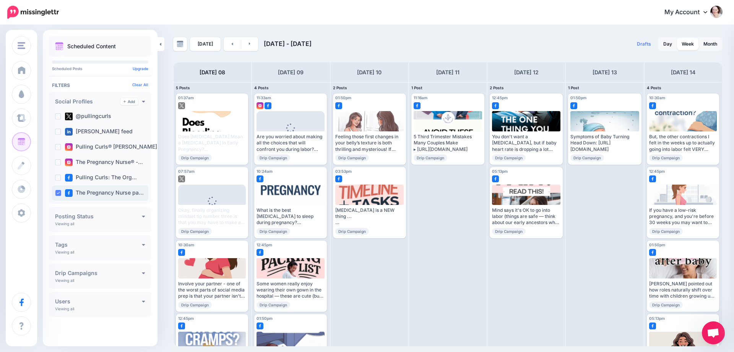
click at [56, 193] on ins at bounding box center [58, 193] width 6 height 6
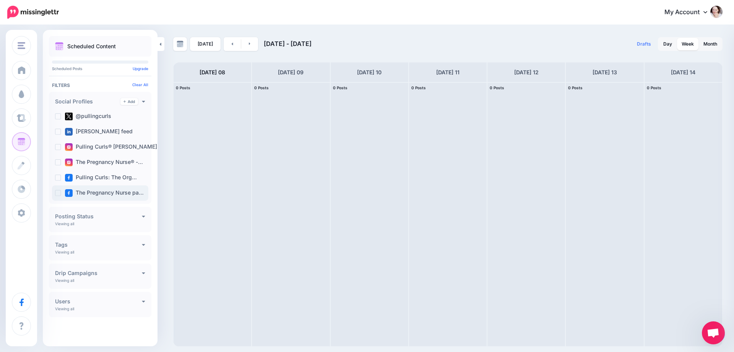
click at [58, 192] on ins at bounding box center [58, 193] width 6 height 6
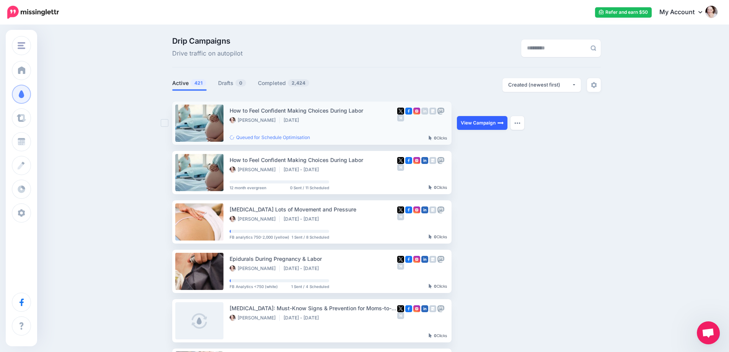
click at [468, 123] on link "View Campaign" at bounding box center [482, 123] width 50 height 14
